Goal: Navigation & Orientation: Find specific page/section

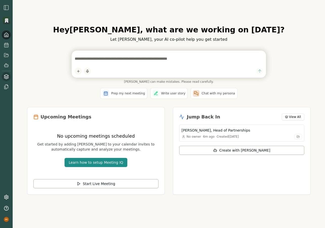
click at [5, 76] on icon at bounding box center [6, 76] width 4 height 2
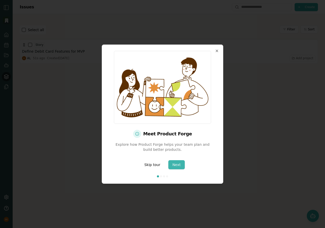
click at [174, 161] on button "Next" at bounding box center [176, 164] width 16 height 9
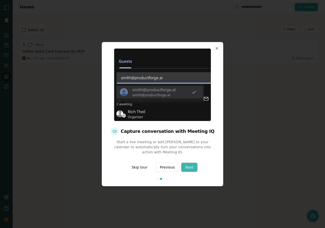
click at [187, 169] on button "Next" at bounding box center [189, 167] width 16 height 9
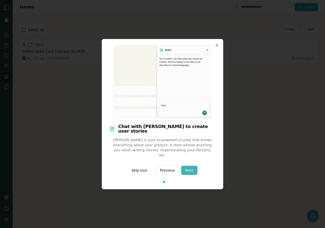
click at [187, 169] on button "Next" at bounding box center [189, 170] width 16 height 9
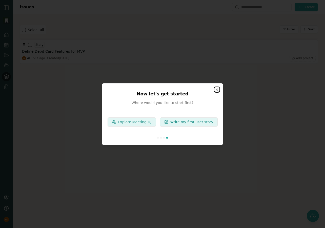
click at [218, 88] on icon "button" at bounding box center [217, 90] width 4 height 4
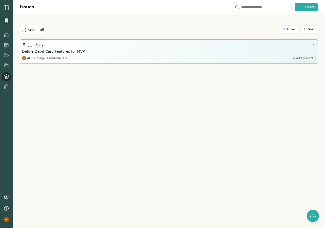
click at [61, 51] on h3 "Define Debit Card Features for MVP" at bounding box center [53, 51] width 63 height 5
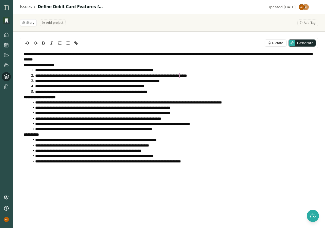
click at [162, 93] on li "**********" at bounding box center [172, 91] width 285 height 5
click at [8, 76] on icon at bounding box center [6, 76] width 4 height 2
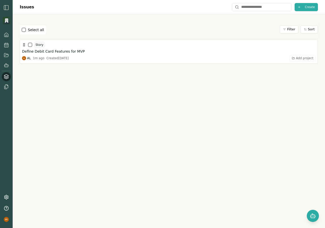
click at [8, 76] on icon at bounding box center [6, 76] width 4 height 2
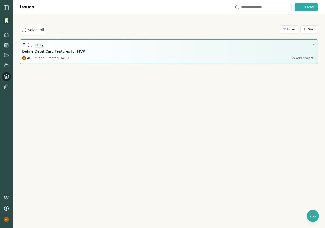
click at [98, 50] on div "Define Debit Card Features for MVP" at bounding box center [168, 51] width 293 height 5
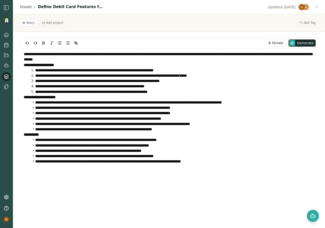
click at [7, 77] on icon at bounding box center [6, 76] width 5 height 5
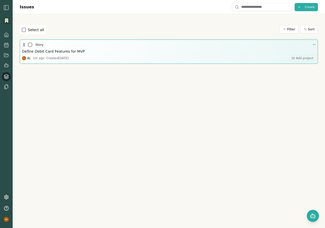
click at [74, 52] on h3 "Define Debit Card Features for MVP" at bounding box center [53, 51] width 63 height 5
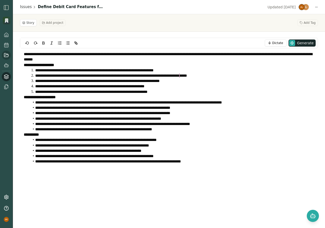
click at [6, 54] on icon at bounding box center [6, 55] width 5 height 5
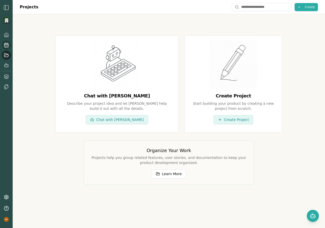
click at [7, 46] on icon at bounding box center [6, 45] width 5 height 5
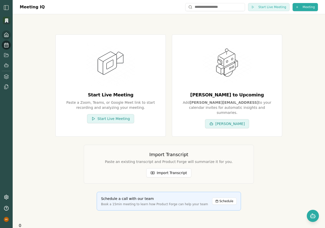
click at [7, 35] on icon at bounding box center [6, 36] width 1 height 2
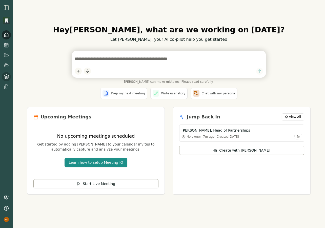
click at [5, 77] on icon at bounding box center [6, 77] width 4 height 1
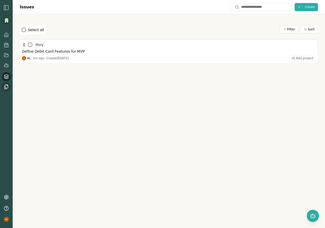
click at [5, 86] on icon at bounding box center [6, 87] width 3 height 3
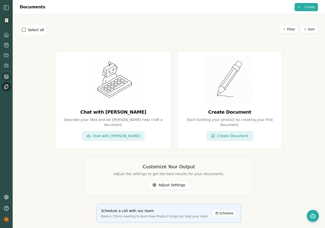
click at [6, 74] on link at bounding box center [6, 76] width 9 height 9
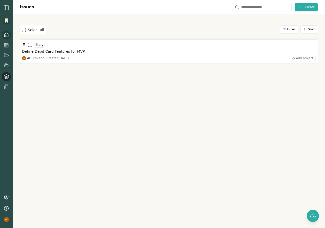
click at [6, 33] on icon at bounding box center [6, 34] width 5 height 5
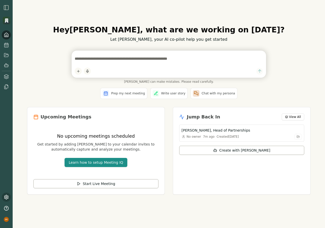
click at [7, 196] on icon at bounding box center [6, 197] width 5 height 5
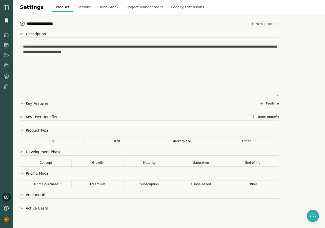
click at [78, 8] on button "Persona" at bounding box center [84, 7] width 22 height 9
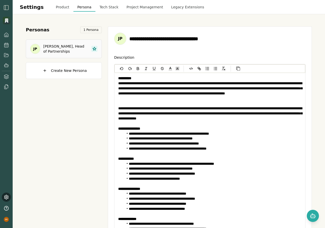
click at [62, 6] on button "Product" at bounding box center [63, 7] width 22 height 9
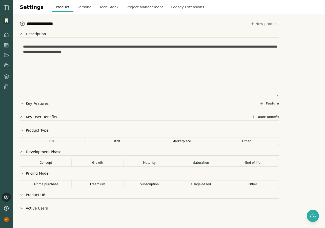
click at [81, 6] on button "Persona" at bounding box center [84, 7] width 22 height 9
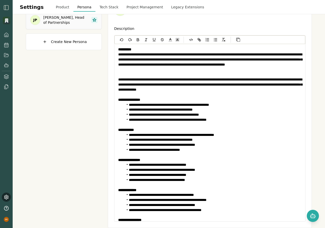
click at [132, 6] on button "Project Management" at bounding box center [144, 7] width 45 height 9
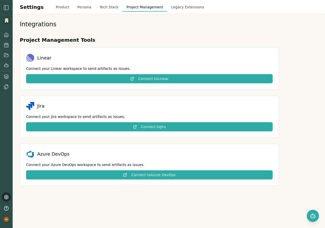
click at [79, 8] on button "Persona" at bounding box center [84, 7] width 22 height 9
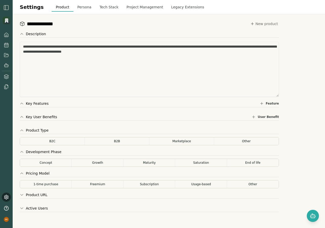
click at [81, 7] on button "Persona" at bounding box center [84, 7] width 22 height 9
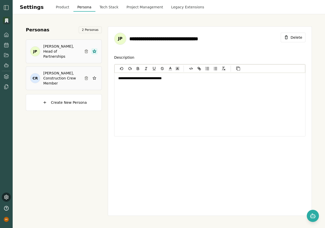
click at [53, 74] on h3 "[PERSON_NAME], Construction Crew Member" at bounding box center [61, 78] width 37 height 15
type input "**********"
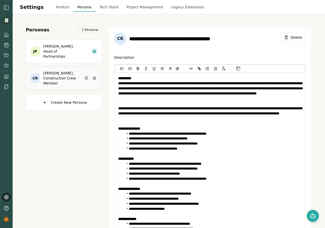
click at [58, 7] on button "Product" at bounding box center [63, 7] width 22 height 9
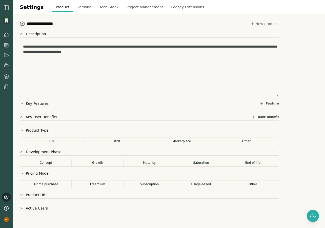
click at [25, 103] on button "Key Features" at bounding box center [34, 103] width 29 height 5
click at [99, 8] on button "Tech Stack" at bounding box center [108, 7] width 27 height 9
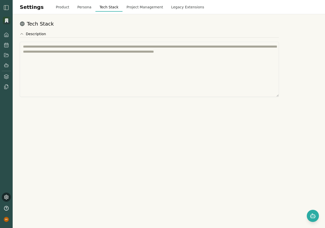
click at [140, 10] on button "Project Management" at bounding box center [144, 7] width 45 height 9
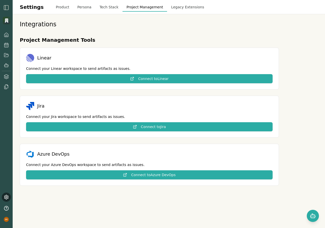
click at [174, 6] on button "Legacy Extensions" at bounding box center [187, 7] width 41 height 9
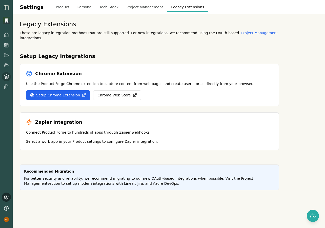
click at [5, 76] on icon at bounding box center [6, 76] width 4 height 2
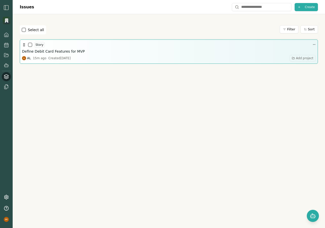
click at [64, 51] on h3 "Define Debit Card Features for MVP" at bounding box center [53, 51] width 63 height 5
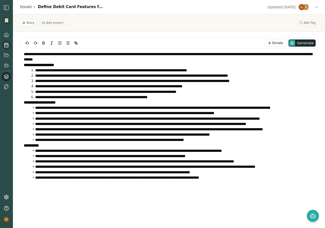
click at [6, 46] on icon at bounding box center [6, 45] width 5 height 5
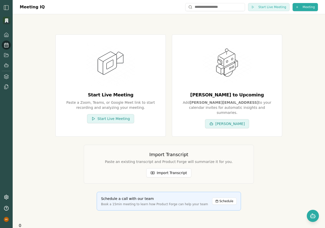
click at [6, 5] on img "button" at bounding box center [6, 8] width 6 height 6
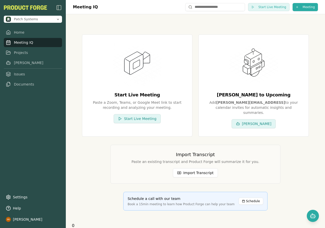
click at [58, 8] on img "button" at bounding box center [59, 8] width 6 height 6
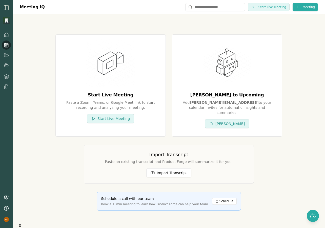
click at [9, 6] on img "button" at bounding box center [6, 8] width 6 height 6
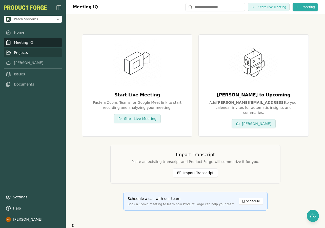
click at [14, 53] on link "Projects" at bounding box center [33, 52] width 58 height 9
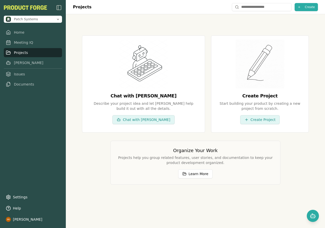
click at [17, 52] on link "Projects" at bounding box center [33, 52] width 58 height 9
click at [18, 74] on link "Issues" at bounding box center [33, 74] width 58 height 9
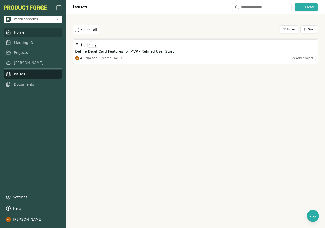
click at [18, 33] on link "Home" at bounding box center [33, 32] width 58 height 9
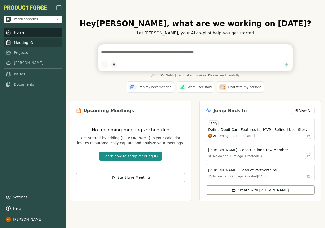
click at [26, 41] on link "Meeting IQ" at bounding box center [33, 42] width 58 height 9
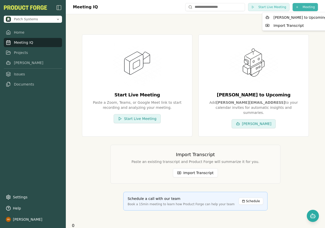
click at [310, 8] on html "Patch Systems Home Meeting IQ Projects [PERSON_NAME] Issues Documents Settings …" at bounding box center [162, 114] width 325 height 228
click at [207, 26] on html "Patch Systems Home Meeting IQ Projects [PERSON_NAME] Issues Documents Settings …" at bounding box center [162, 114] width 325 height 228
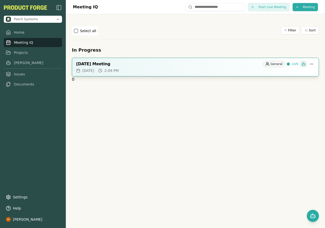
click at [99, 63] on div "[DATE] Meeting" at bounding box center [168, 63] width 185 height 5
